Goal: Transaction & Acquisition: Purchase product/service

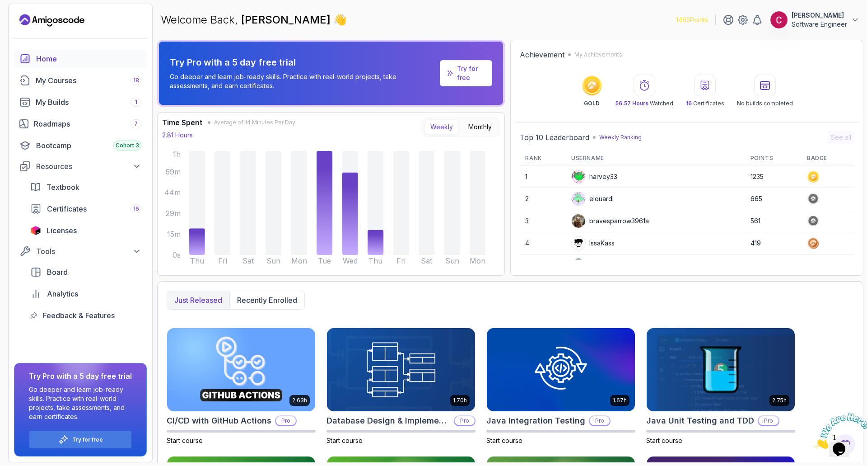
click at [852, 448] on img at bounding box center [843, 431] width 56 height 36
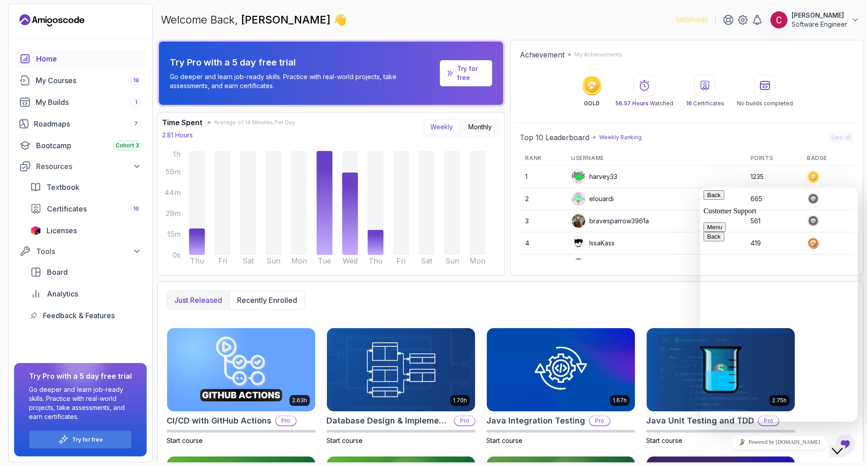
click at [843, 445] on icon "Close Chat This icon closes the chat window." at bounding box center [837, 450] width 11 height 11
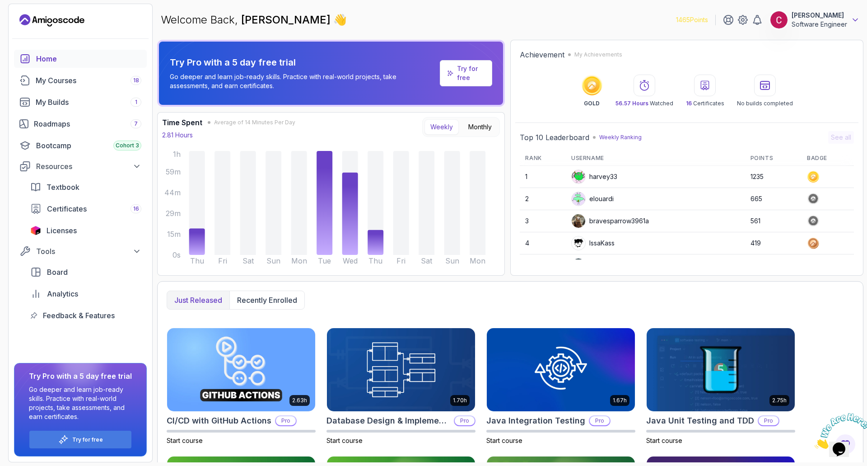
click at [856, 22] on icon at bounding box center [855, 19] width 9 height 9
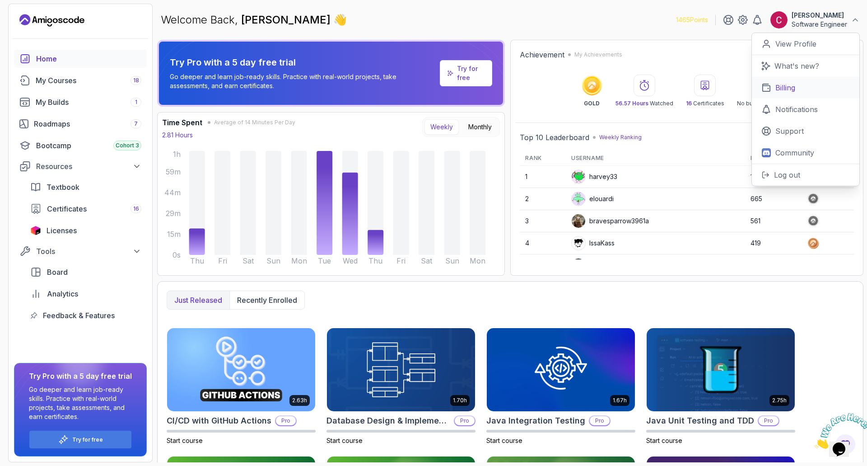
click at [789, 87] on p "Billing" at bounding box center [785, 87] width 20 height 11
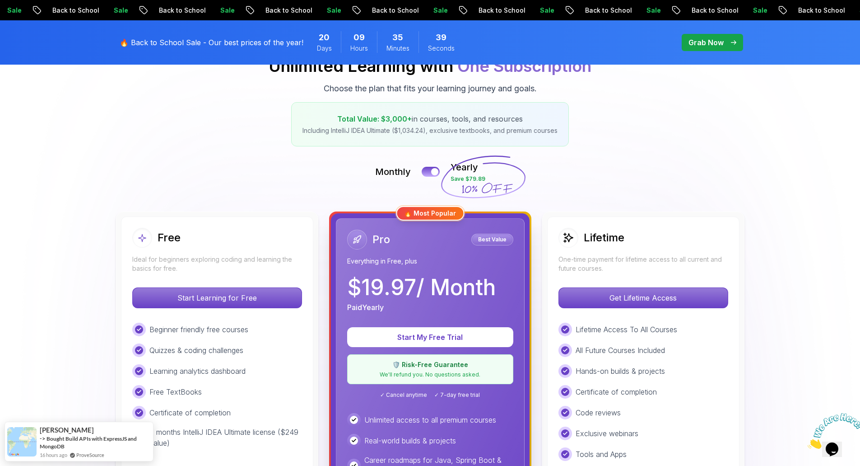
scroll to position [124, 0]
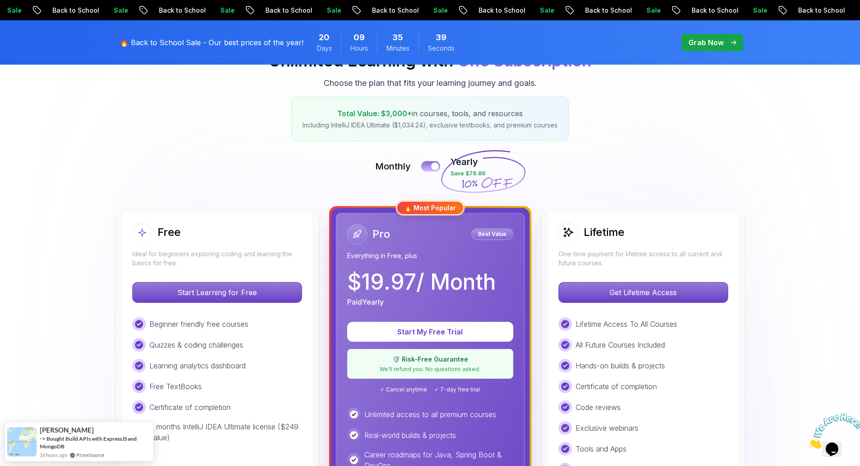
click at [429, 169] on button at bounding box center [430, 166] width 19 height 10
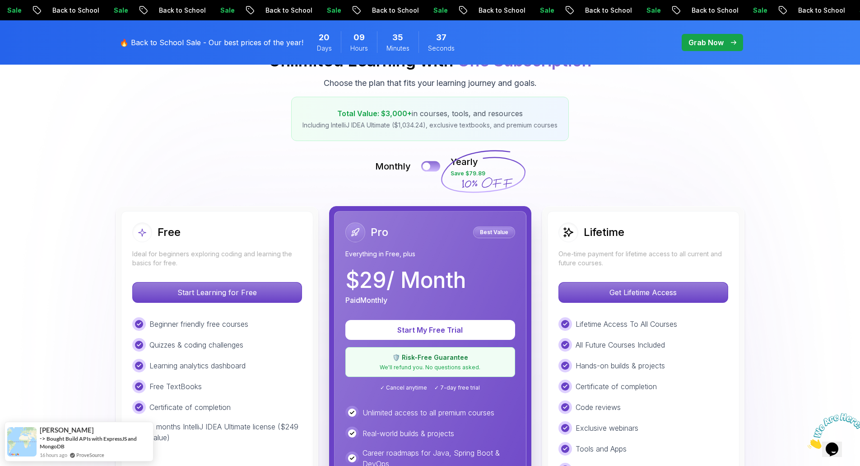
click at [429, 169] on div at bounding box center [427, 167] width 8 height 8
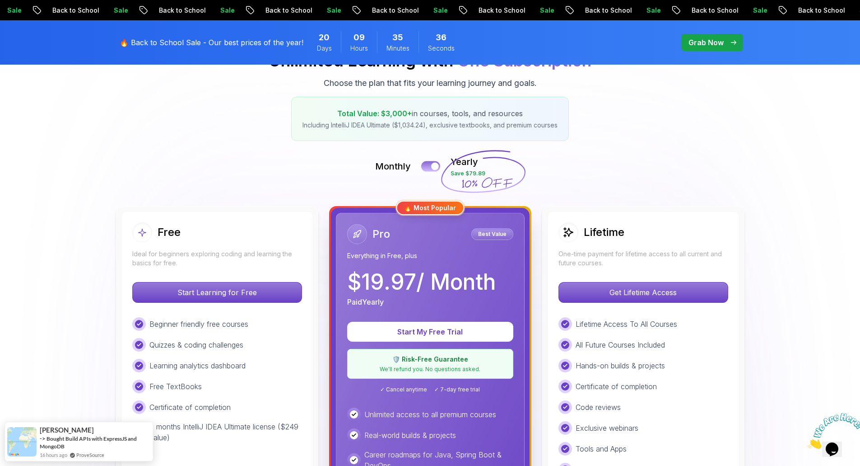
click at [429, 169] on button at bounding box center [430, 166] width 19 height 10
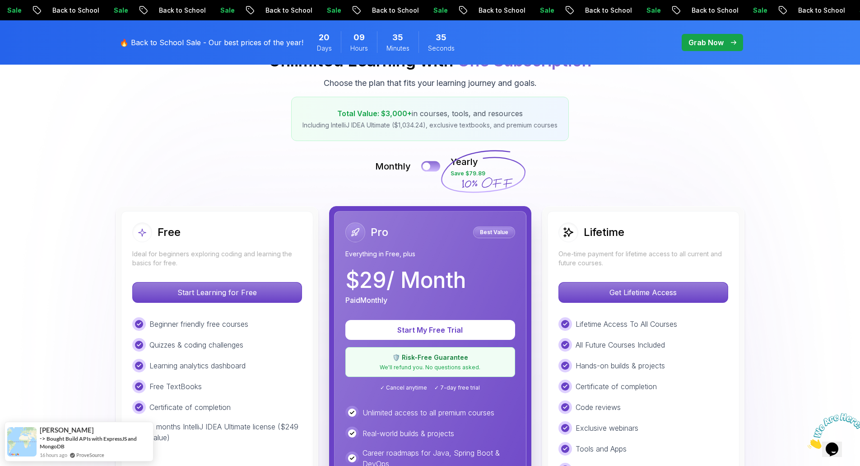
click at [429, 169] on div at bounding box center [427, 167] width 8 height 8
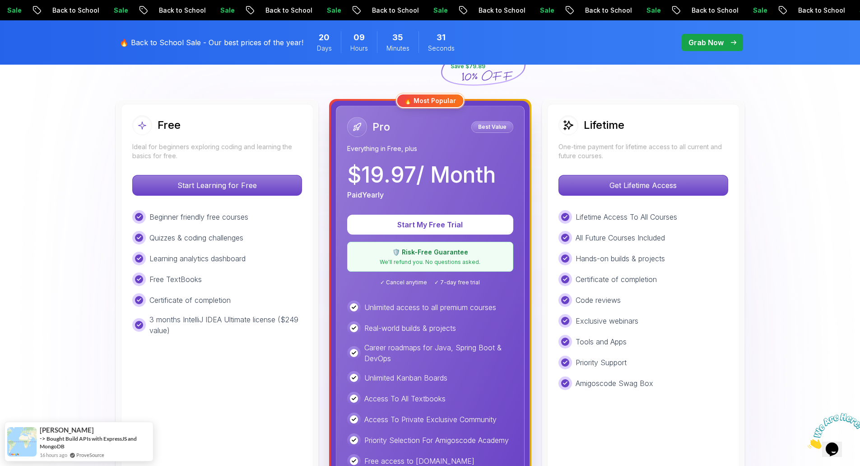
scroll to position [226, 0]
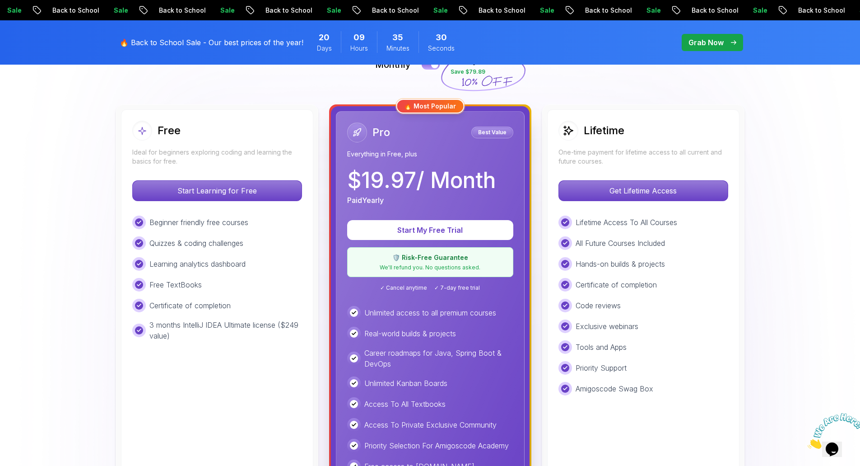
click at [770, 156] on img at bounding box center [430, 437] width 860 height 1133
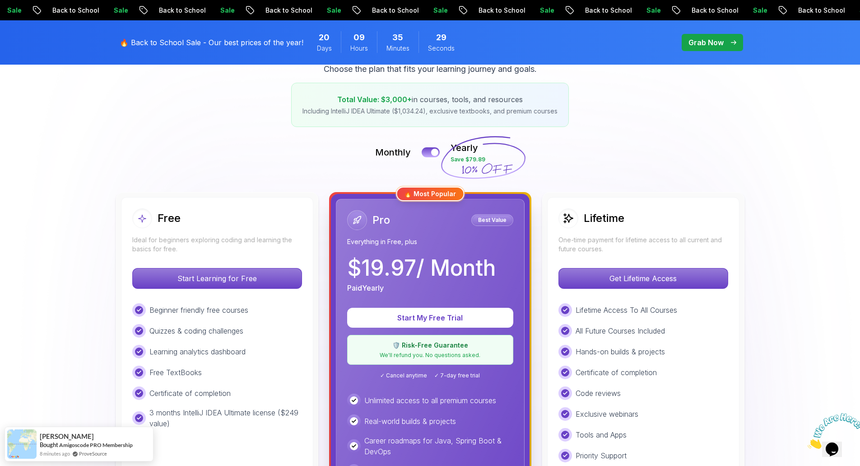
scroll to position [135, 0]
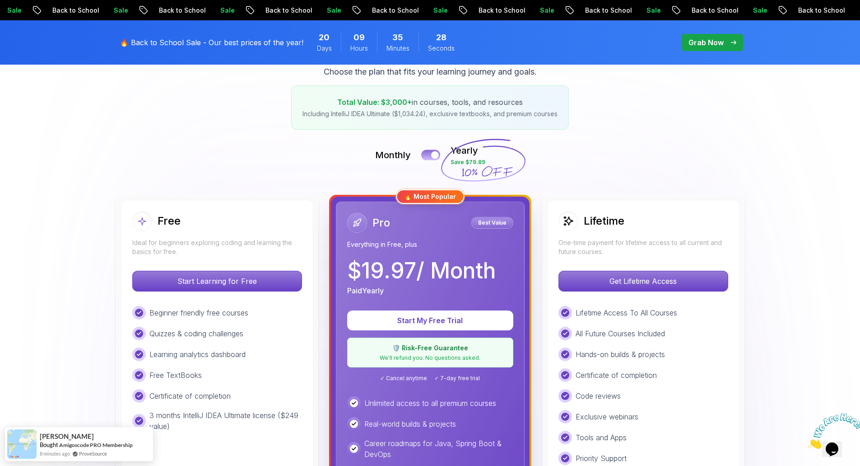
click at [428, 154] on button at bounding box center [430, 154] width 19 height 10
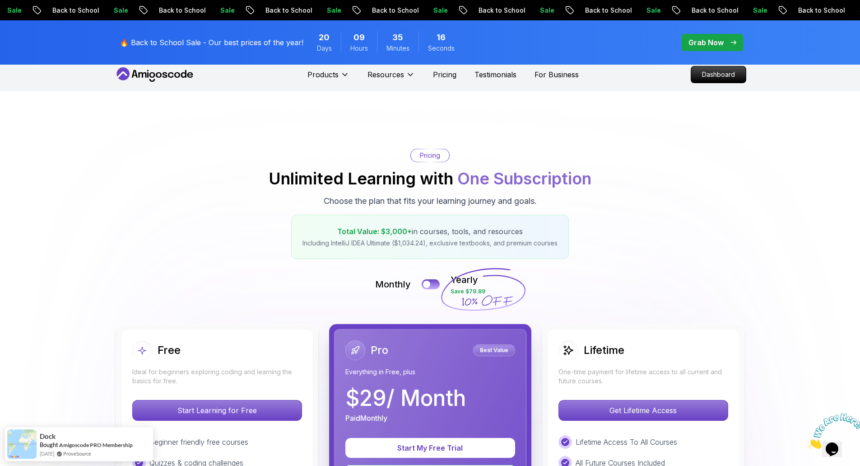
scroll to position [0, 0]
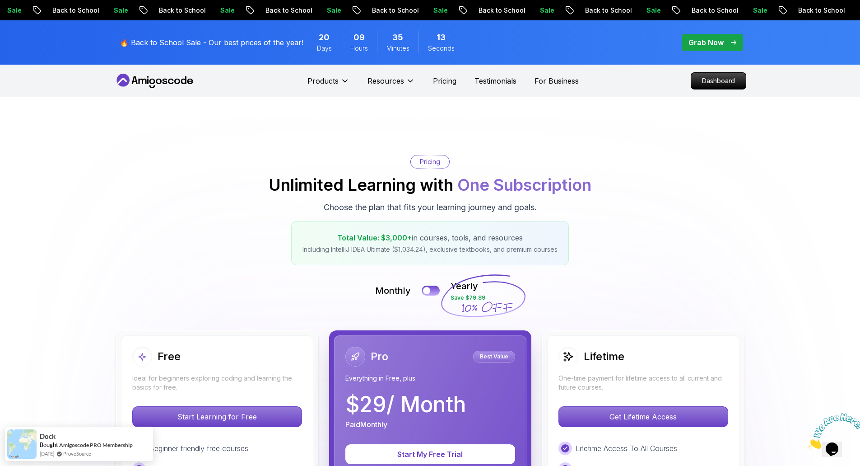
click at [713, 42] on p "Grab Now" at bounding box center [706, 42] width 35 height 11
click at [705, 41] on p "Grab Now" at bounding box center [706, 42] width 35 height 11
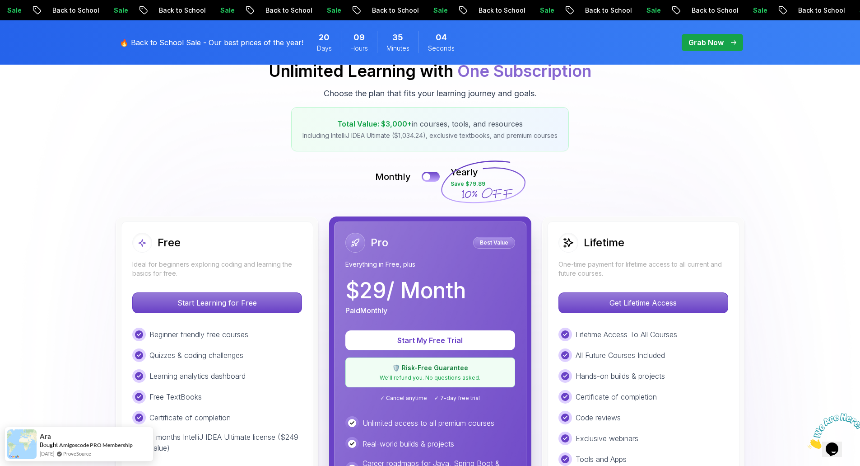
scroll to position [113, 0]
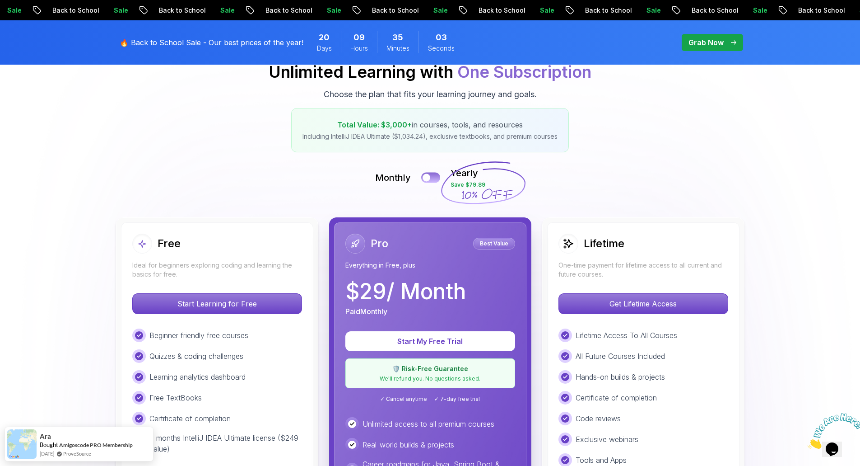
click at [432, 173] on button at bounding box center [430, 177] width 19 height 10
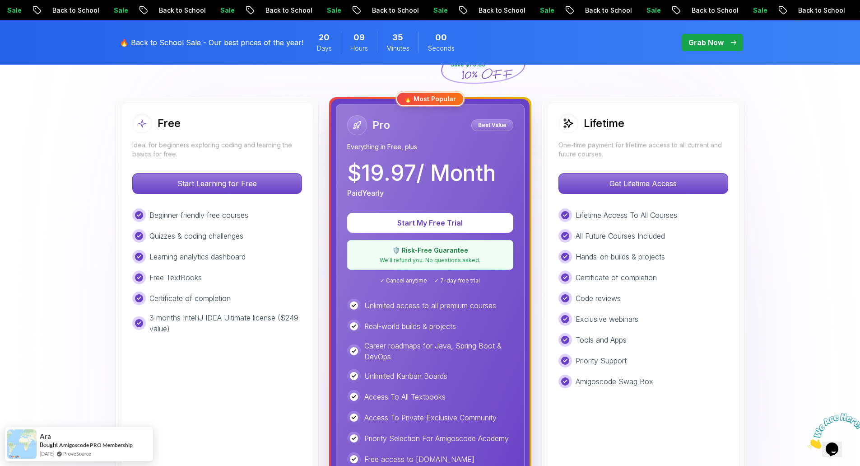
scroll to position [237, 0]
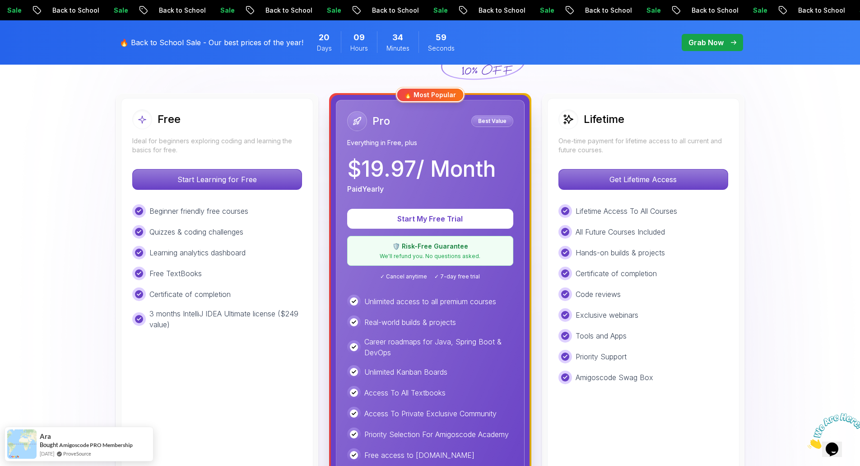
click at [195, 37] on div "🔥 Back to School Sale - Our best prices of the year! 20 Days 09 Hours 34 Minute…" at bounding box center [291, 42] width 349 height 33
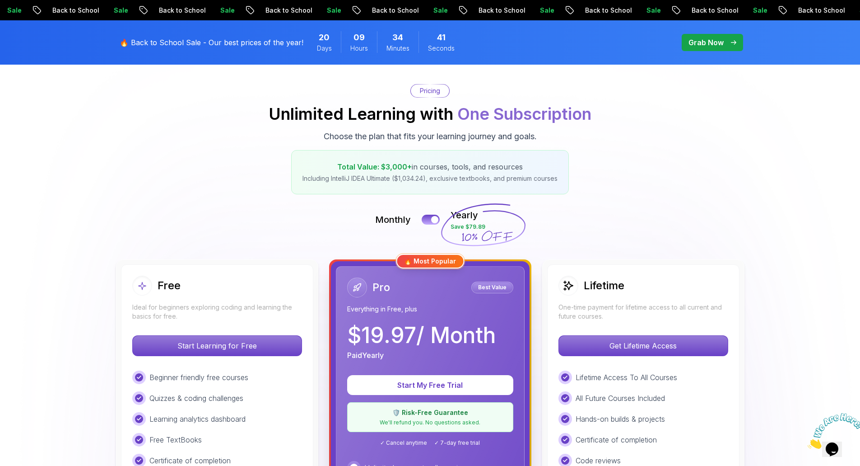
scroll to position [34, 0]
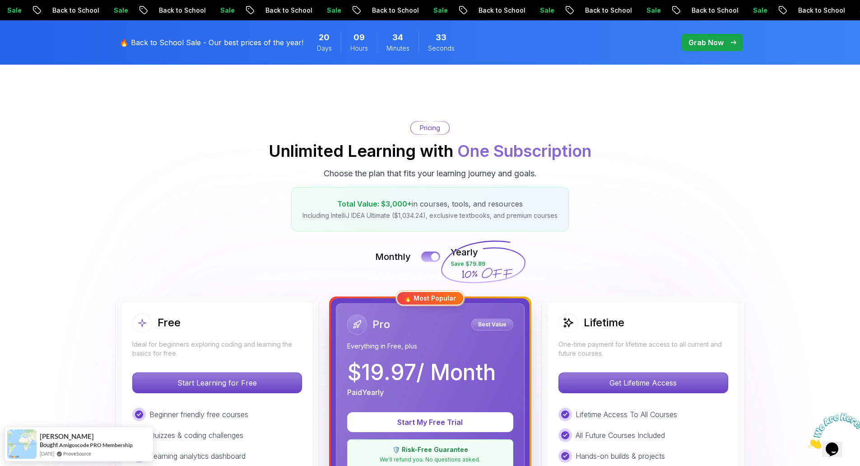
click at [431, 256] on button at bounding box center [430, 256] width 19 height 10
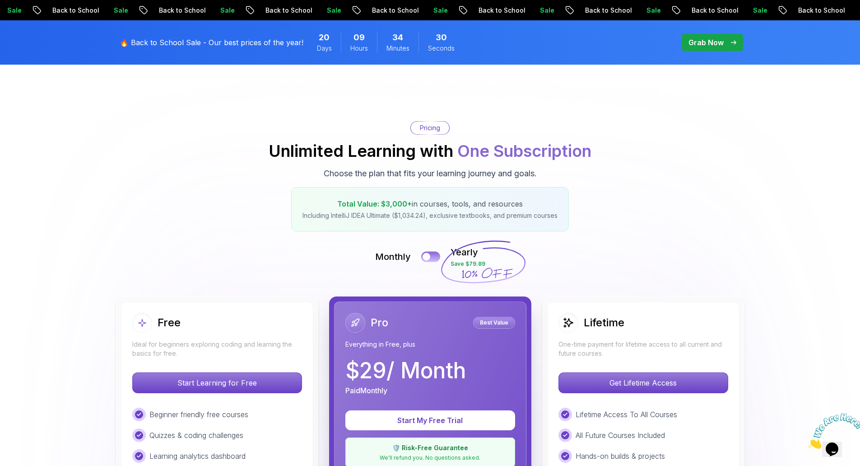
click at [431, 256] on button at bounding box center [430, 256] width 19 height 10
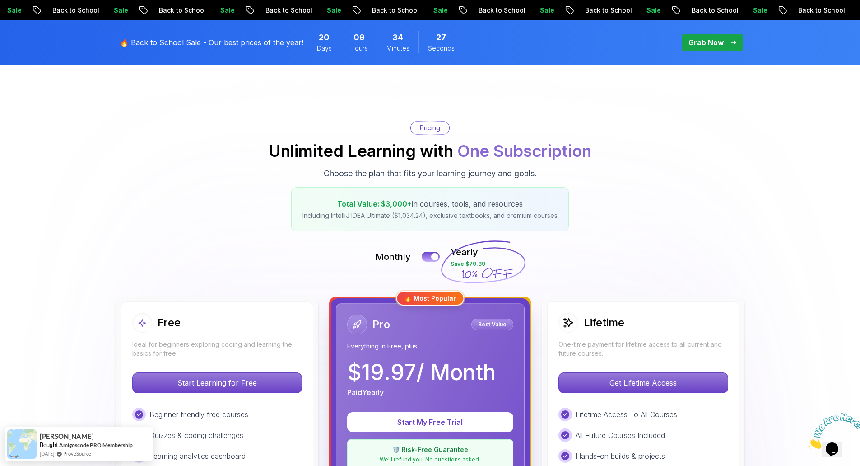
click at [698, 49] on span "pre-order" at bounding box center [712, 42] width 61 height 17
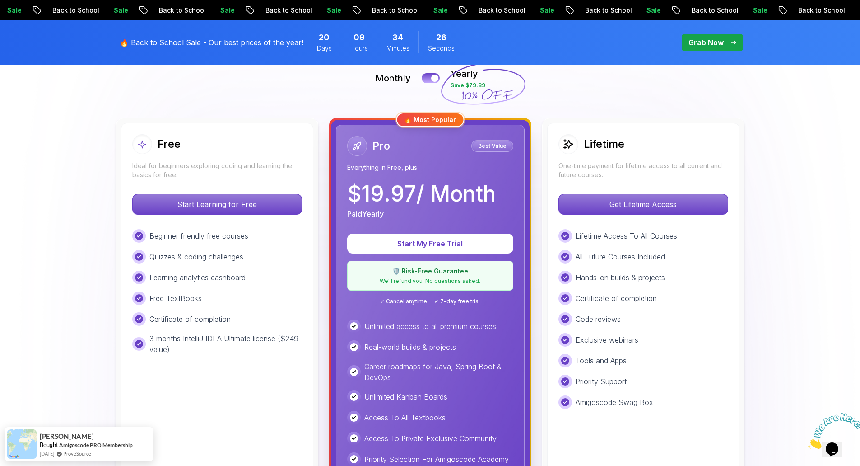
scroll to position [339, 0]
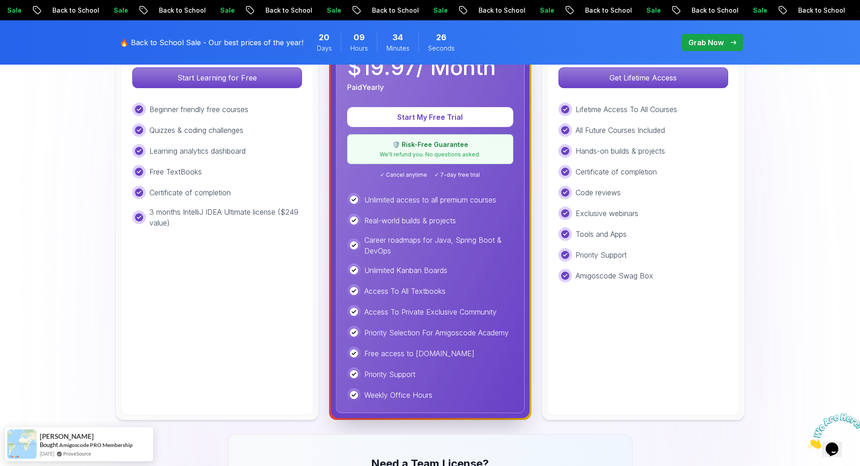
click at [720, 35] on span "pre-order" at bounding box center [712, 42] width 61 height 17
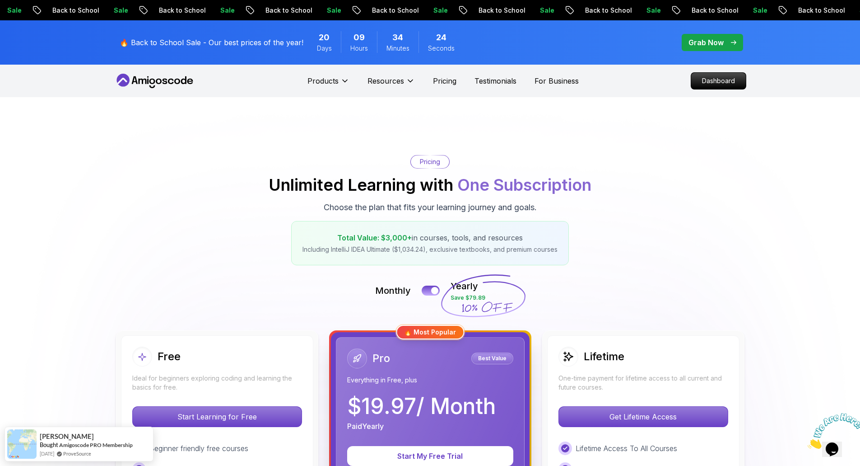
click at [138, 83] on icon at bounding box center [154, 81] width 81 height 14
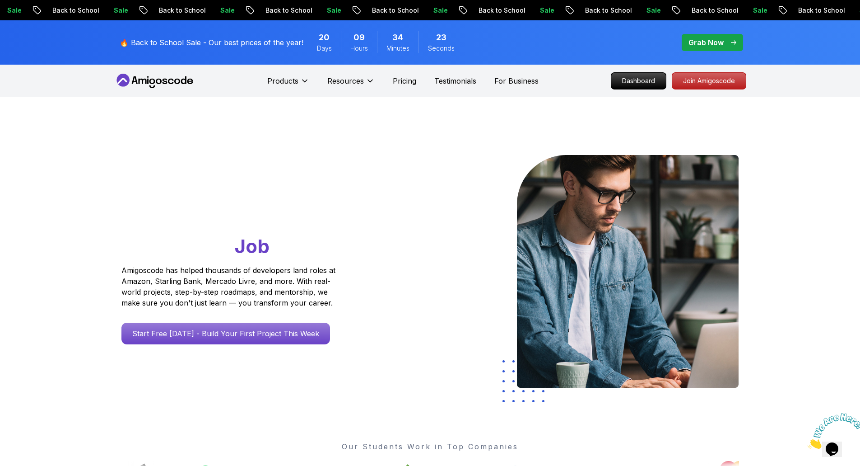
click at [699, 43] on p "Grab Now" at bounding box center [706, 42] width 35 height 11
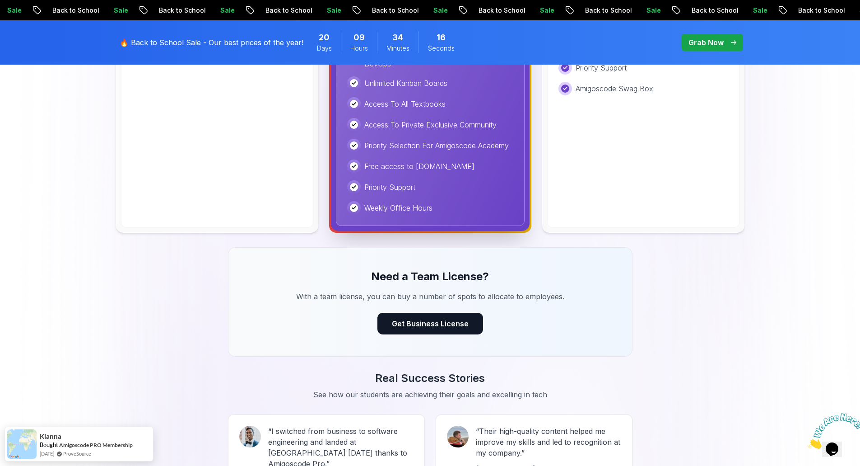
scroll to position [643, 0]
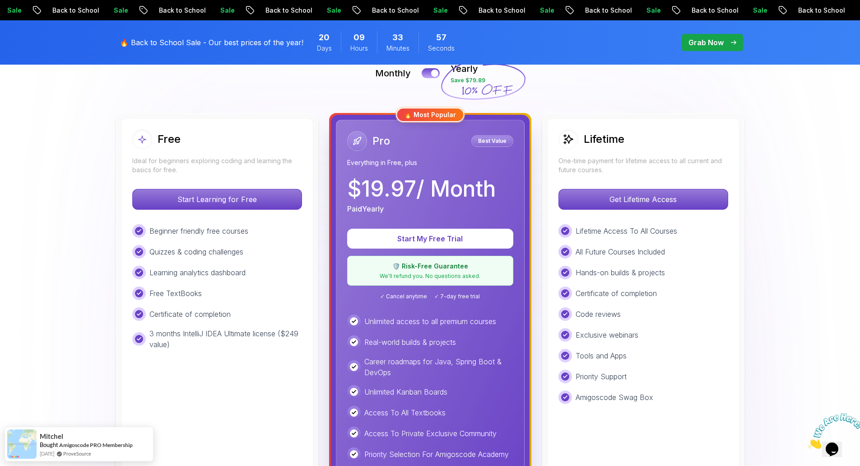
scroll to position [204, 0]
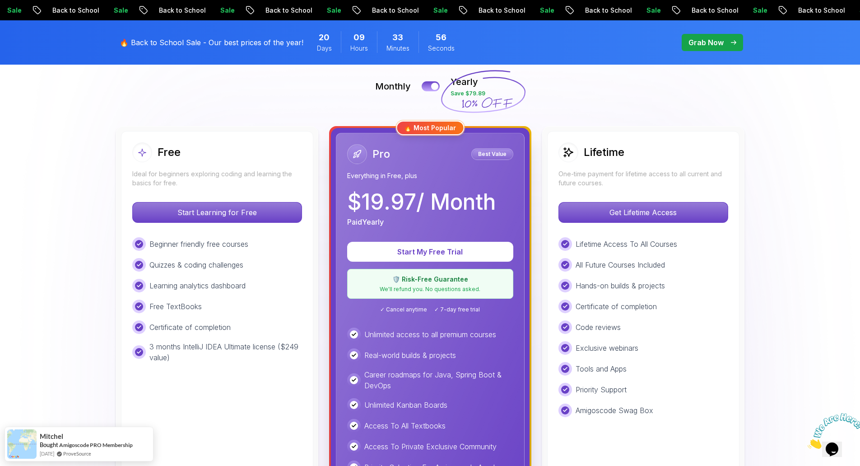
click at [628, 162] on div "Lifetime" at bounding box center [644, 152] width 170 height 20
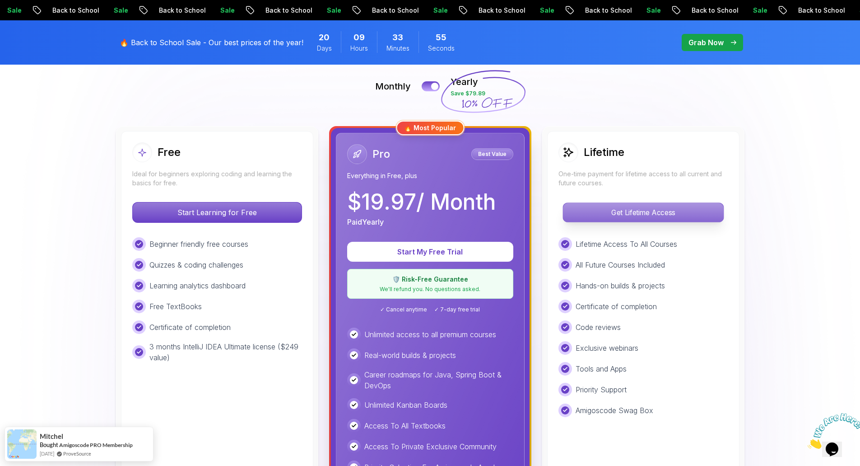
click at [638, 203] on p "Get Lifetime Access" at bounding box center [643, 212] width 160 height 19
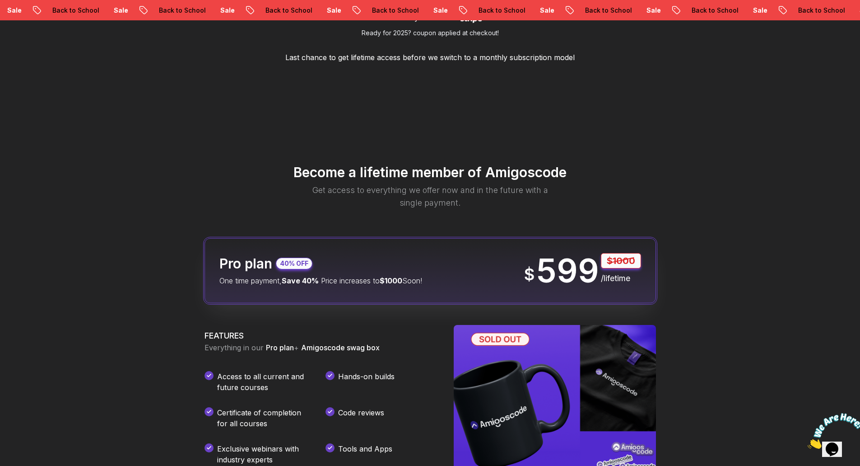
scroll to position [993, 0]
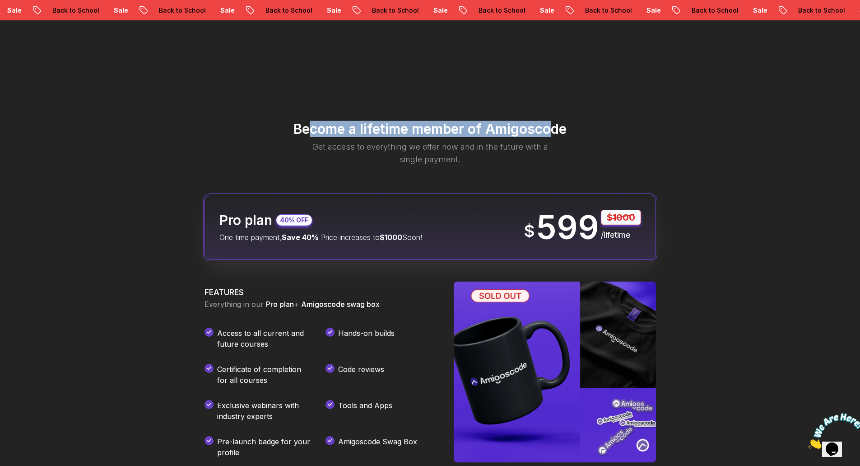
drag, startPoint x: 308, startPoint y: 128, endPoint x: 549, endPoint y: 119, distance: 240.8
click at [549, 119] on div "Become a lifetime member of Amigoscode Get access to everything we offer now an…" at bounding box center [430, 413] width 542 height 687
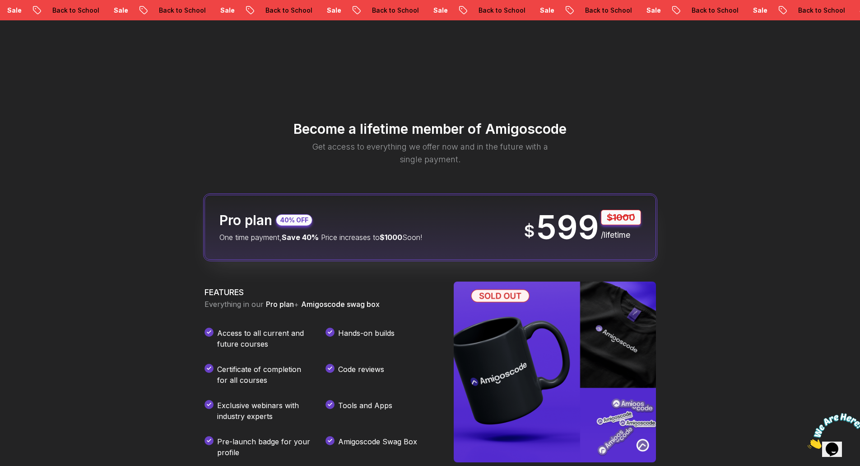
click at [573, 125] on h2 "Become a lifetime member of Amigoscode" at bounding box center [430, 129] width 542 height 16
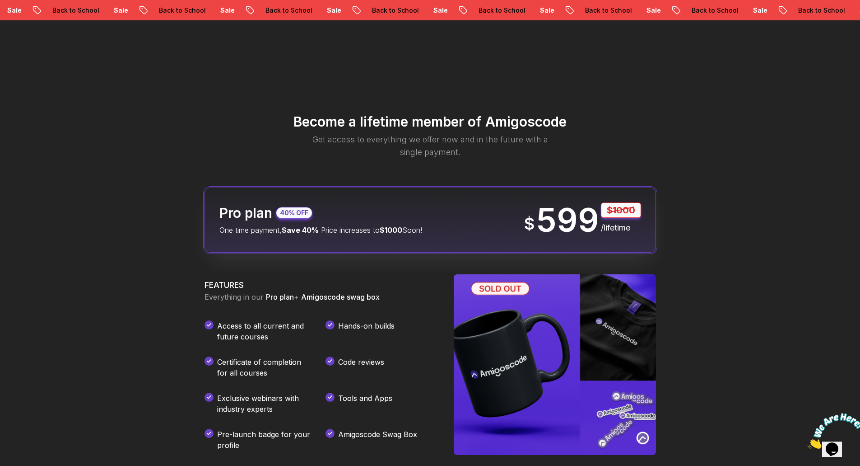
scroll to position [1095, 0]
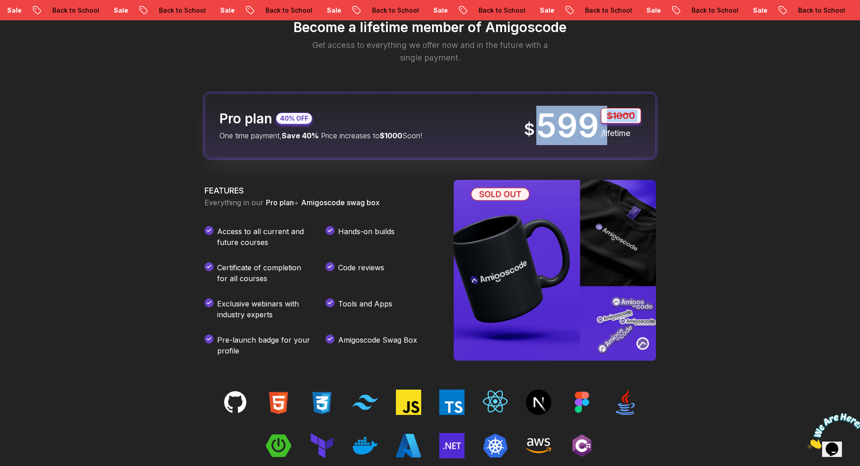
drag, startPoint x: 545, startPoint y: 122, endPoint x: 601, endPoint y: 126, distance: 56.1
click at [601, 126] on div "$ 599 $1000 /lifetime" at bounding box center [582, 125] width 117 height 35
click at [620, 132] on p "/lifetime" at bounding box center [621, 133] width 40 height 13
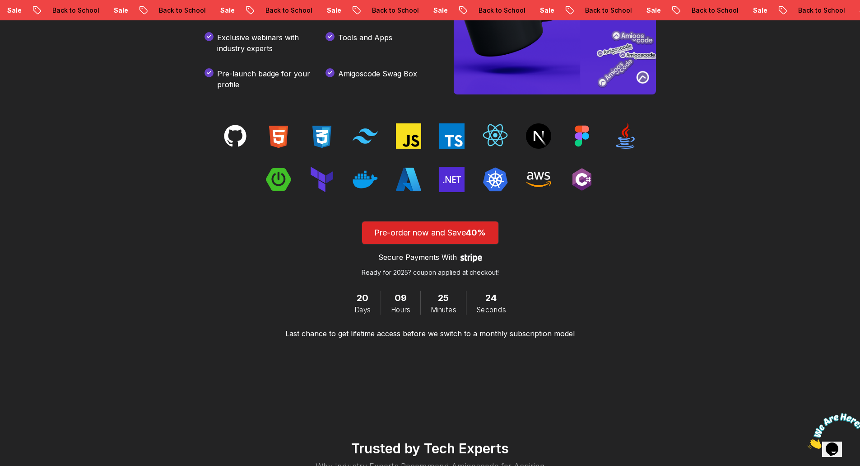
scroll to position [1355, 0]
